Goal: Task Accomplishment & Management: Manage account settings

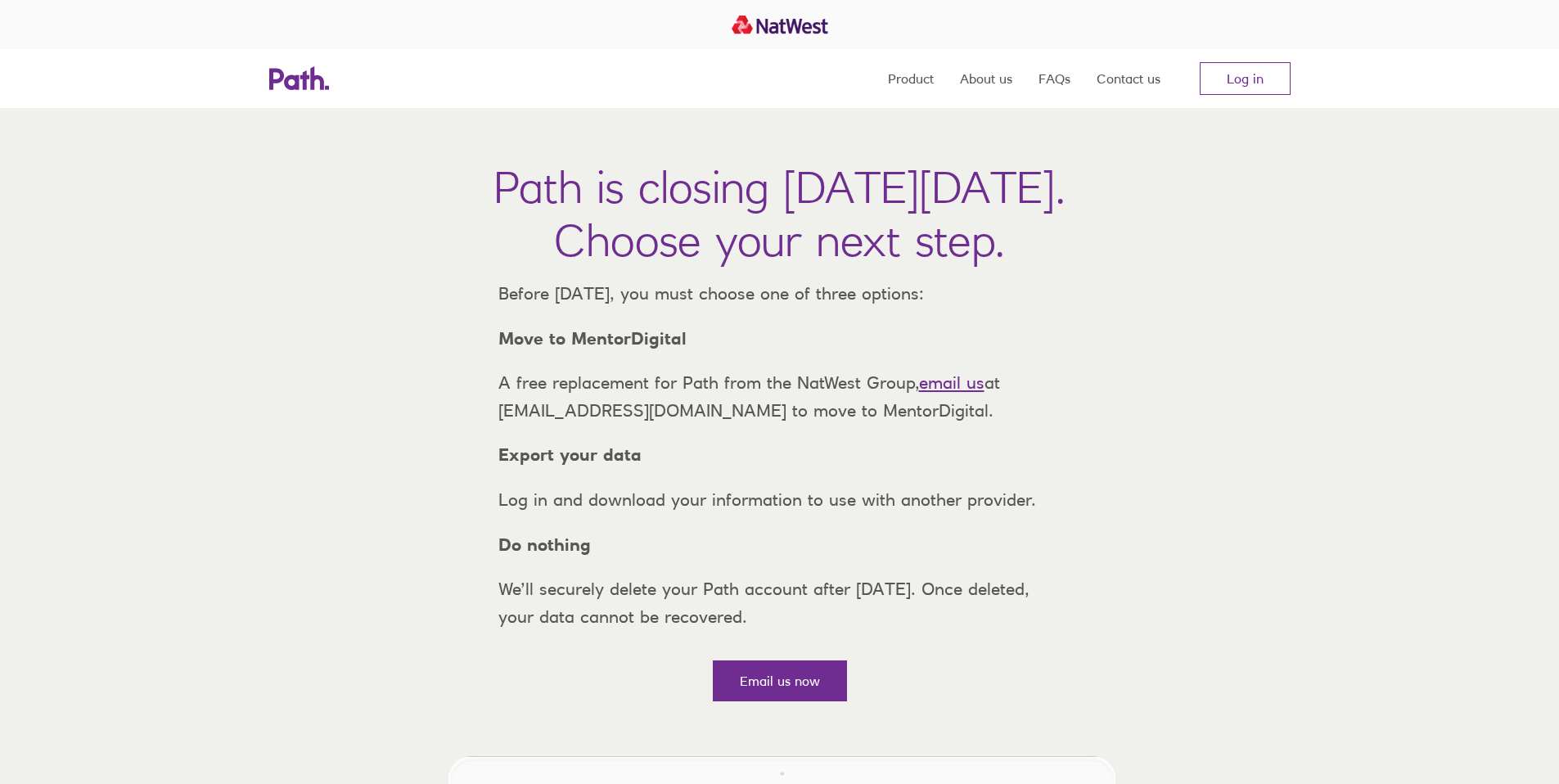
click at [1242, 104] on nav "Product About us FAQs Contact us Log in" at bounding box center [1089, 78] width 402 height 59
click at [1244, 91] on link "Log in" at bounding box center [1245, 78] width 91 height 33
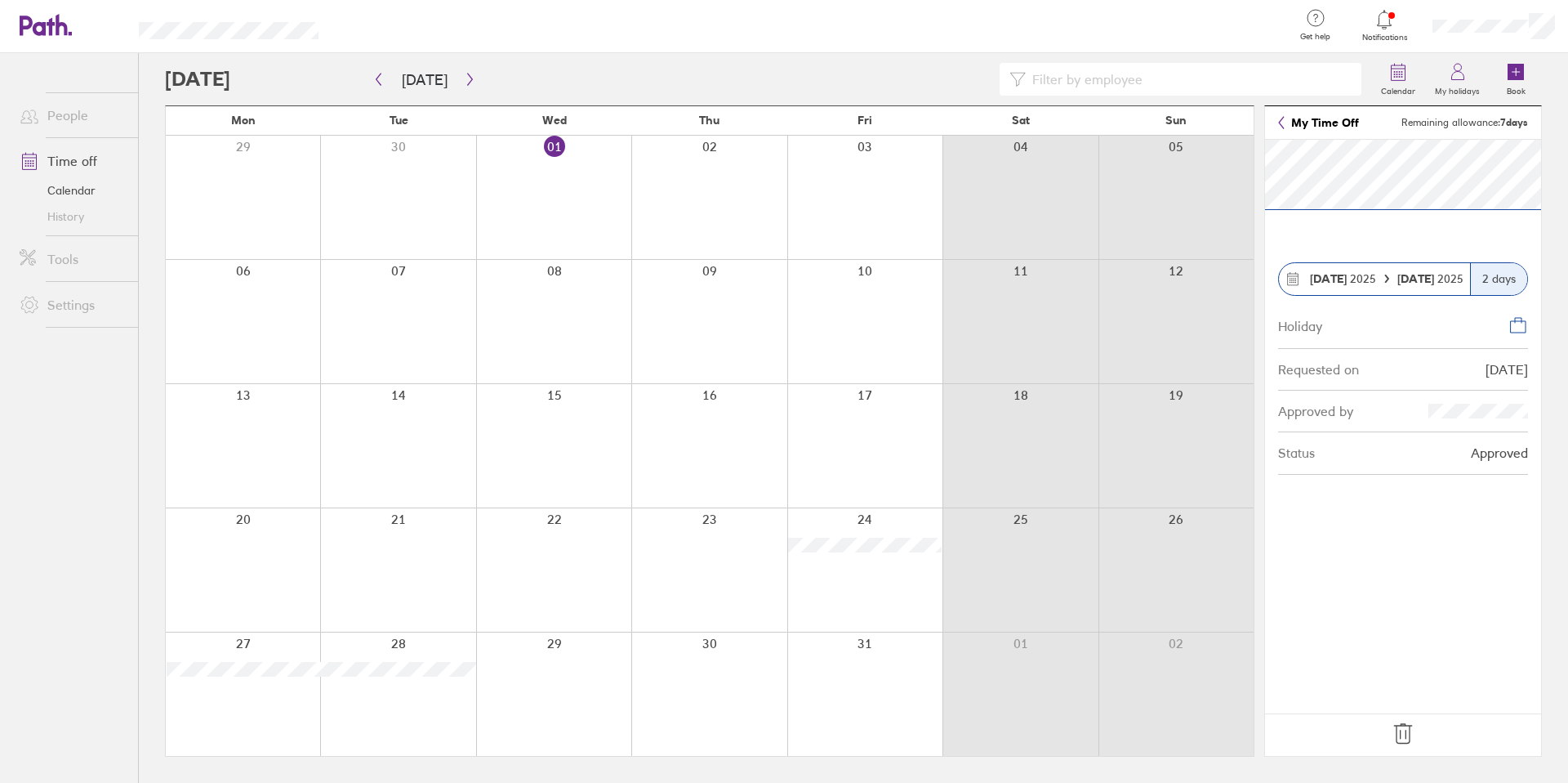
click at [704, 363] on div at bounding box center [709, 322] width 155 height 124
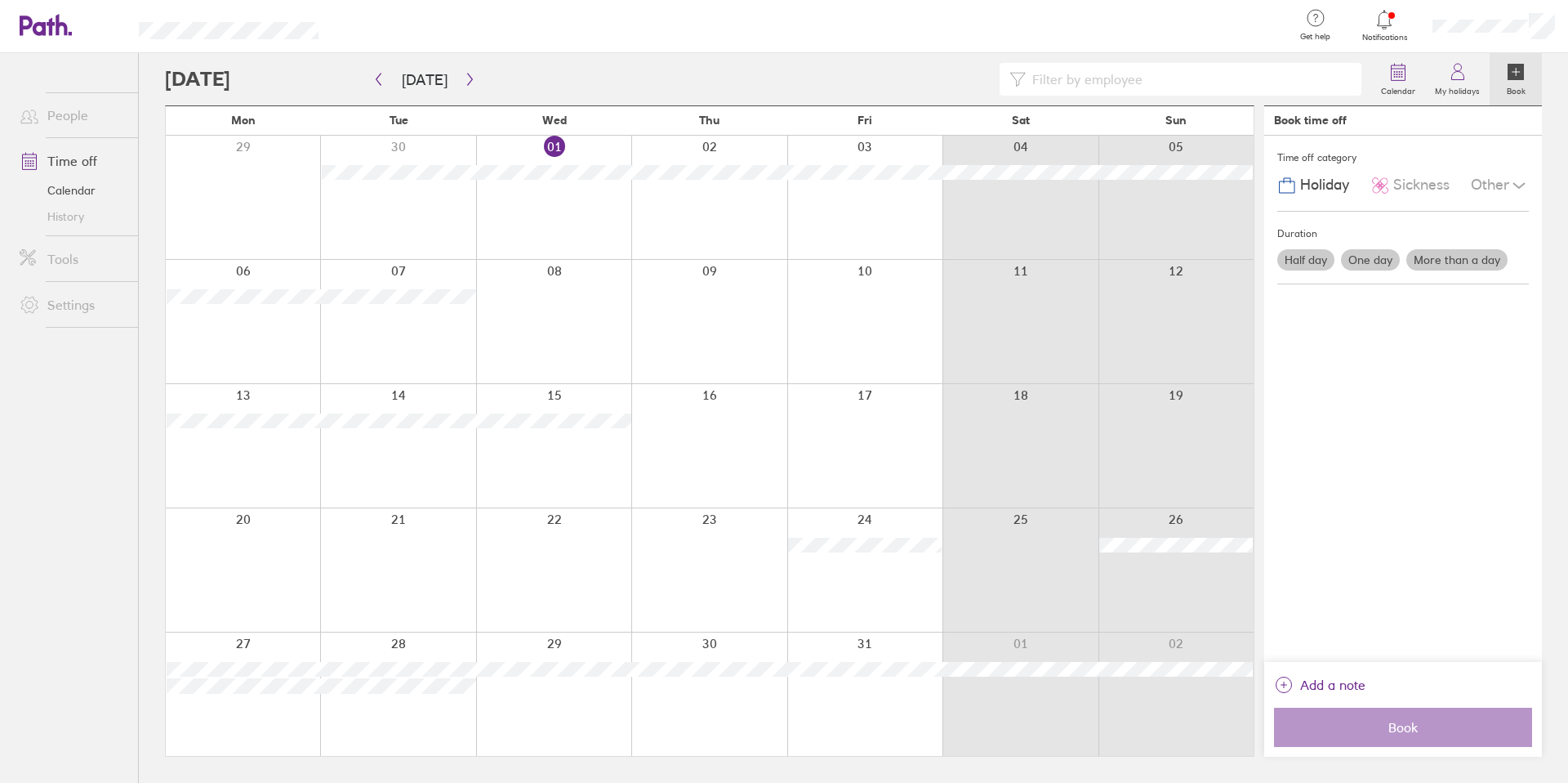
click at [830, 306] on div at bounding box center [865, 322] width 155 height 124
